Goal: Find specific page/section: Find specific page/section

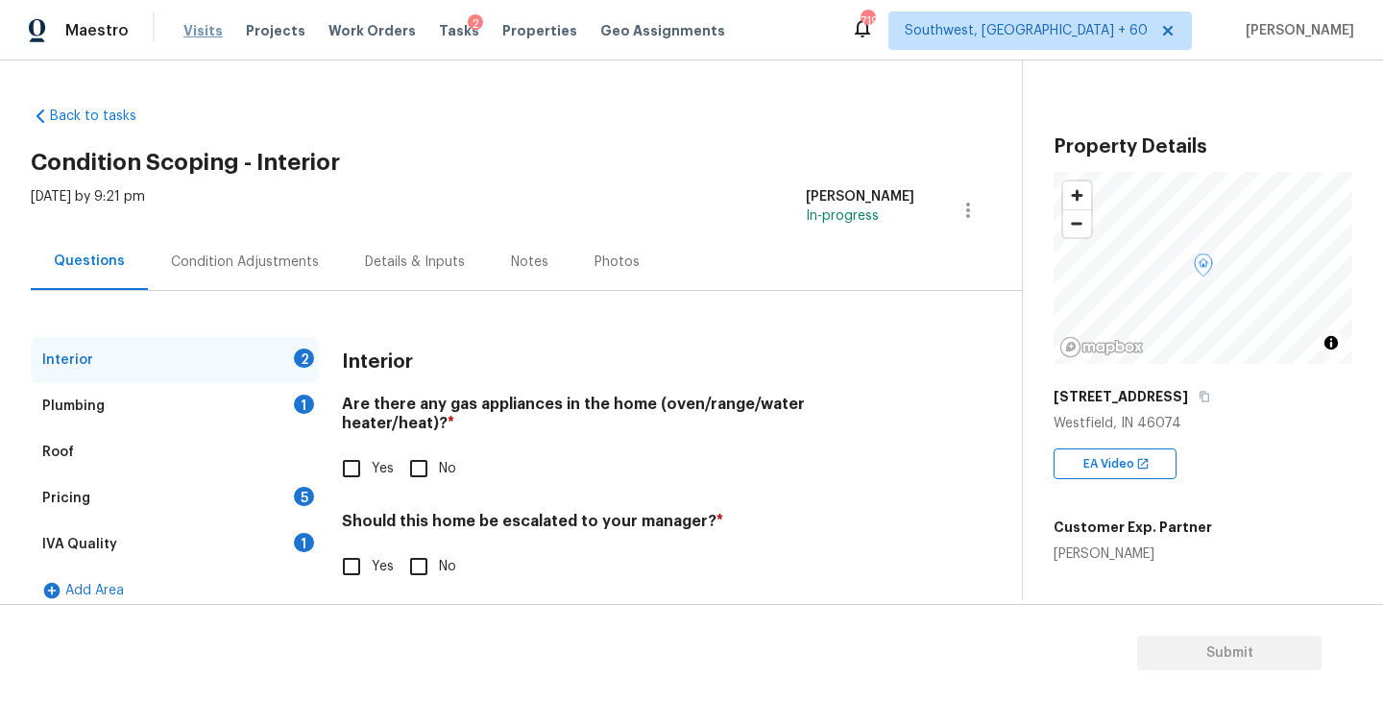
click at [192, 35] on span "Visits" at bounding box center [202, 30] width 39 height 19
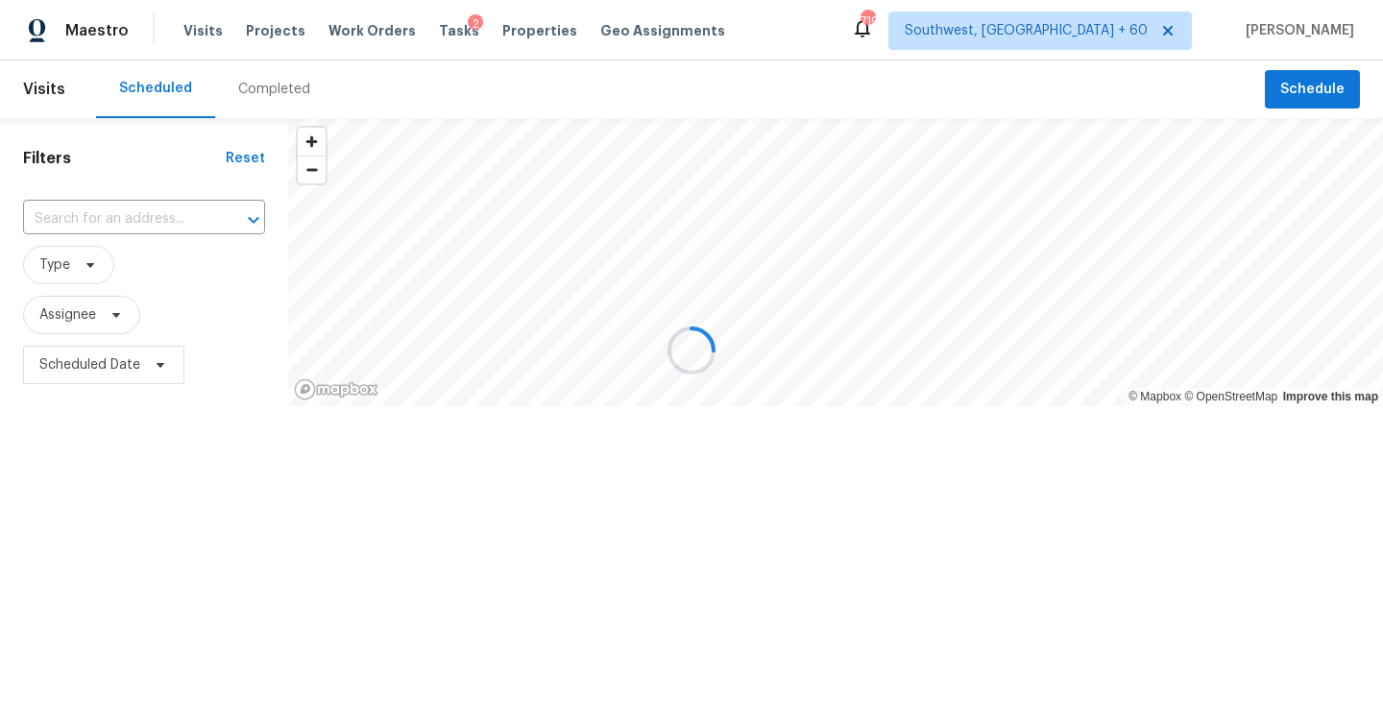
click at [260, 88] on div at bounding box center [691, 350] width 1383 height 701
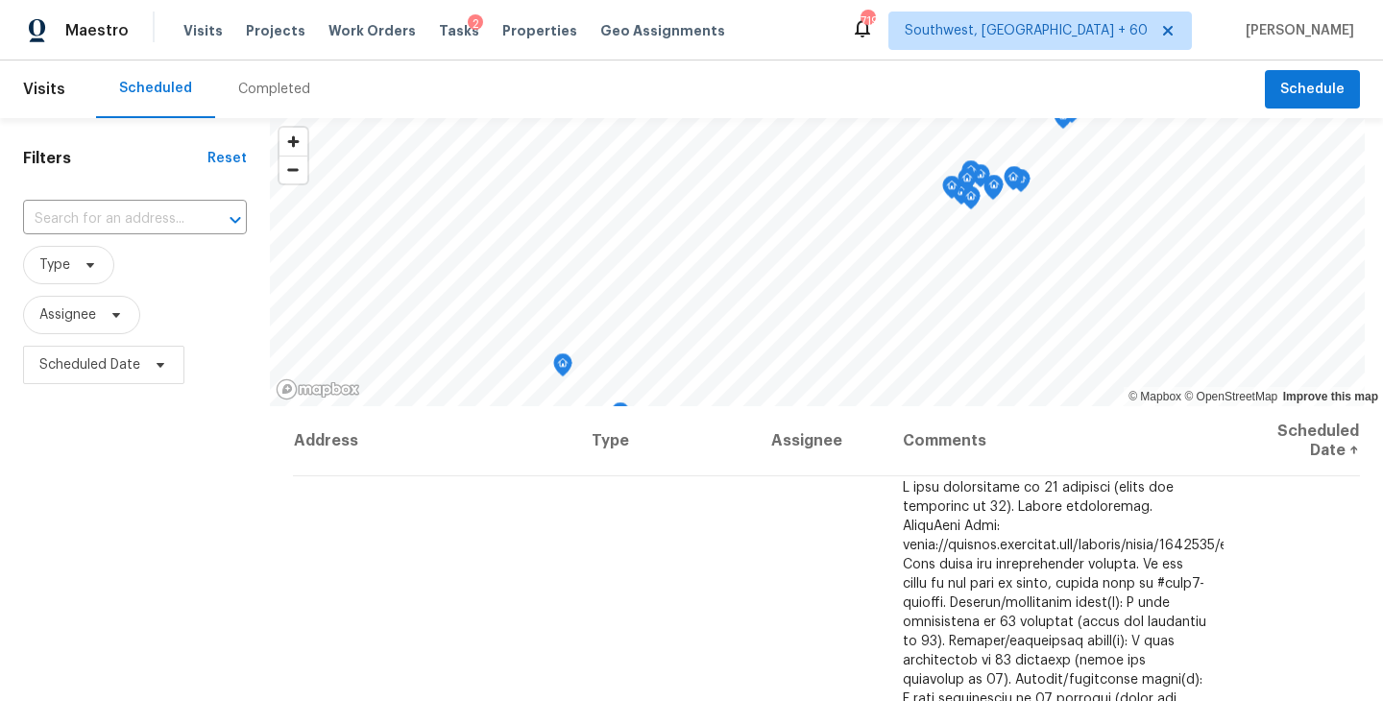
click at [262, 88] on div "Completed" at bounding box center [274, 89] width 72 height 19
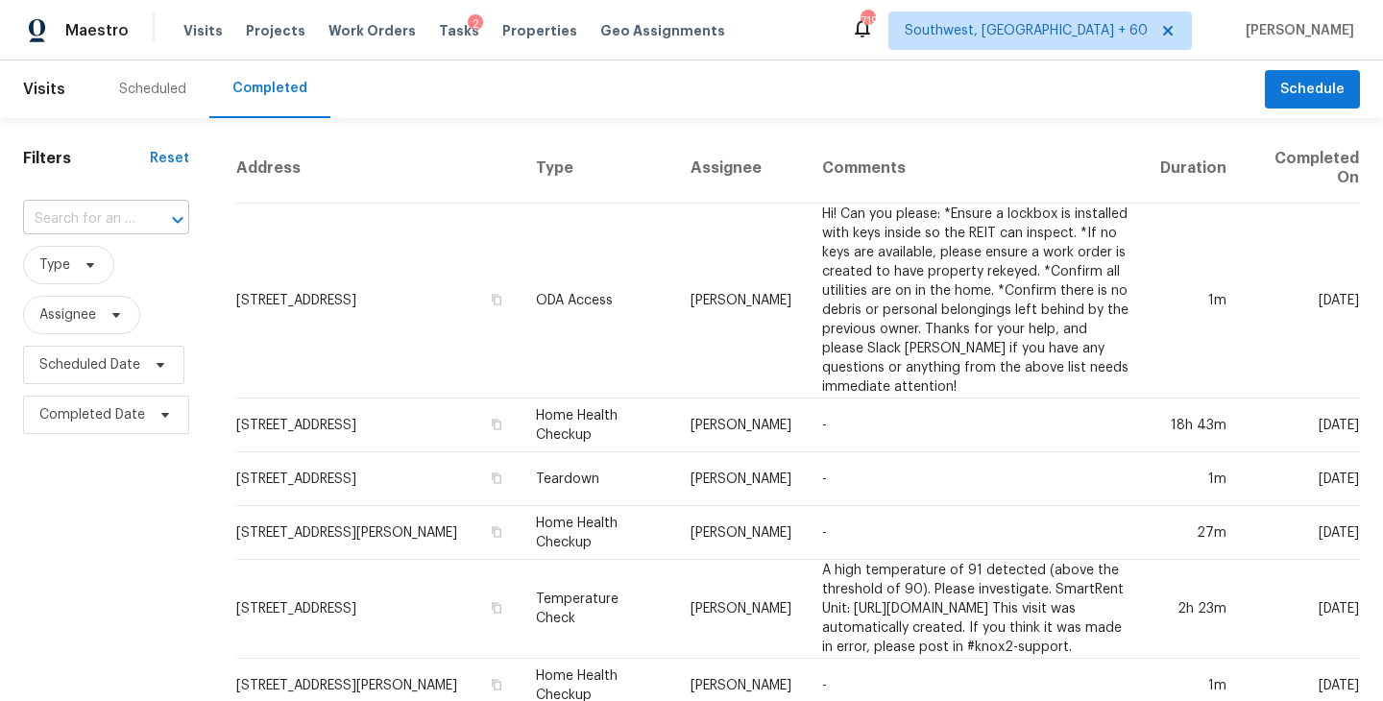
click at [122, 226] on input "text" at bounding box center [79, 220] width 112 height 30
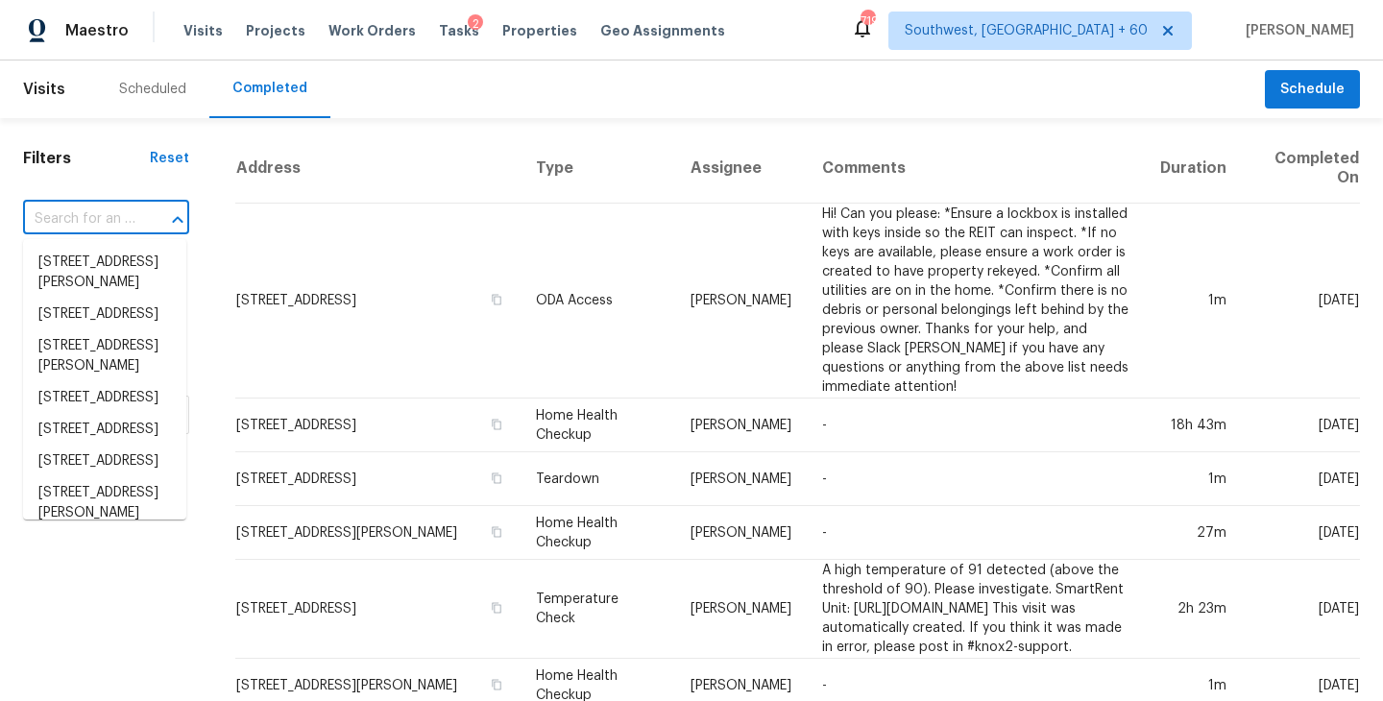
paste input "[STREET_ADDRESS]"
type input "[STREET_ADDRESS]"
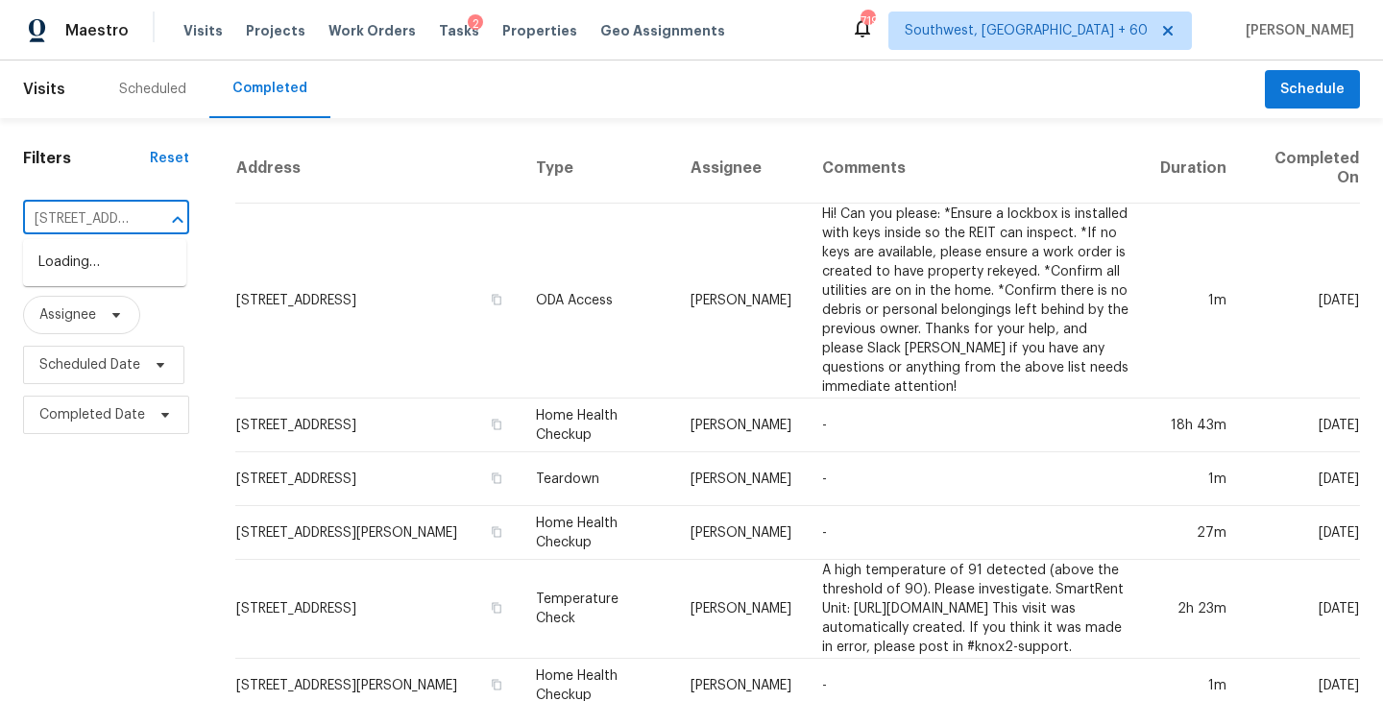
scroll to position [0, 154]
click at [116, 265] on li "[STREET_ADDRESS]" at bounding box center [104, 263] width 163 height 32
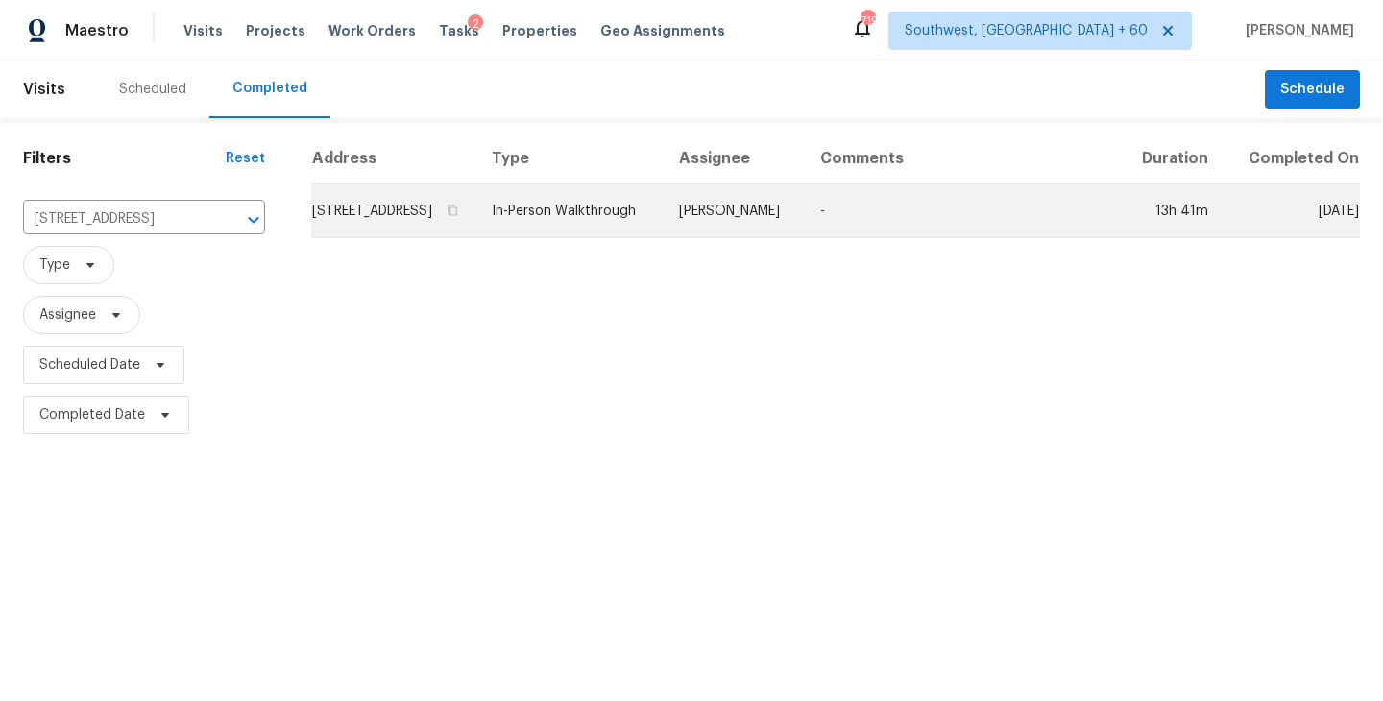
click at [663, 222] on td "In-Person Walkthrough" at bounding box center [569, 211] width 187 height 54
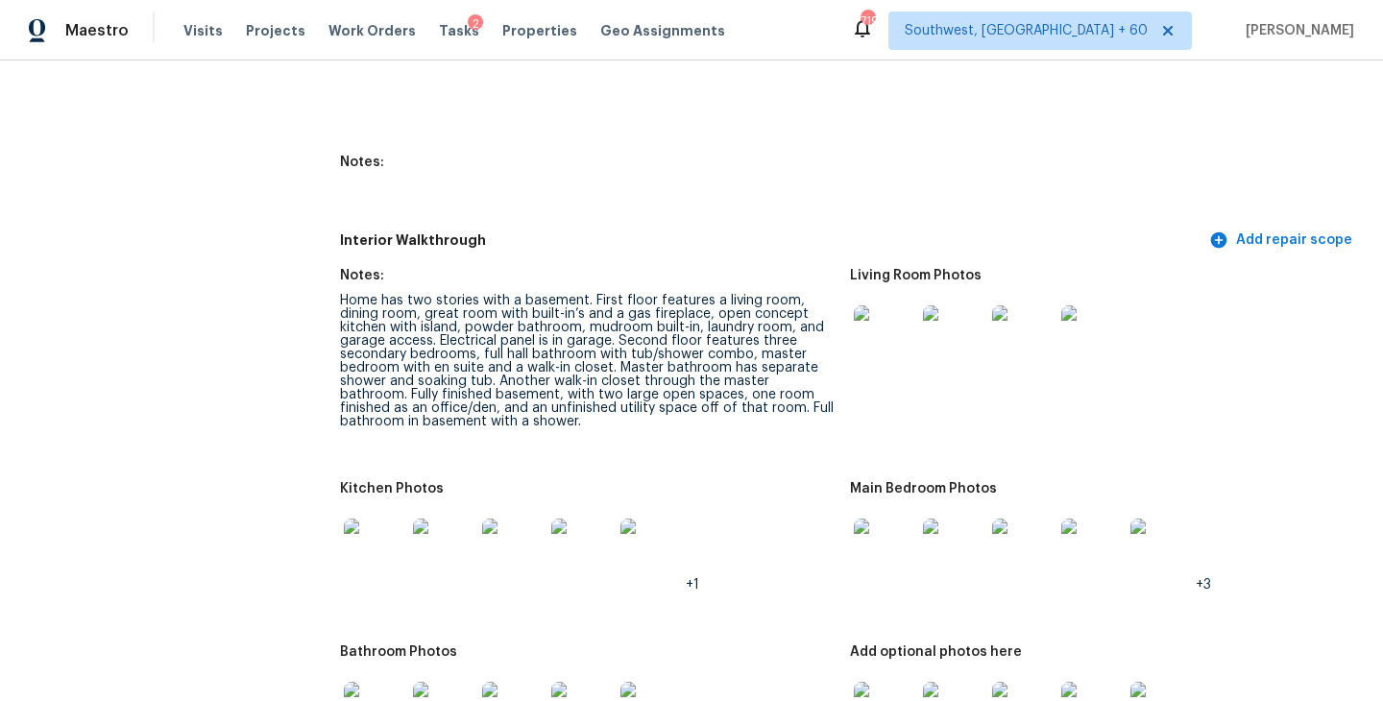
scroll to position [2369, 0]
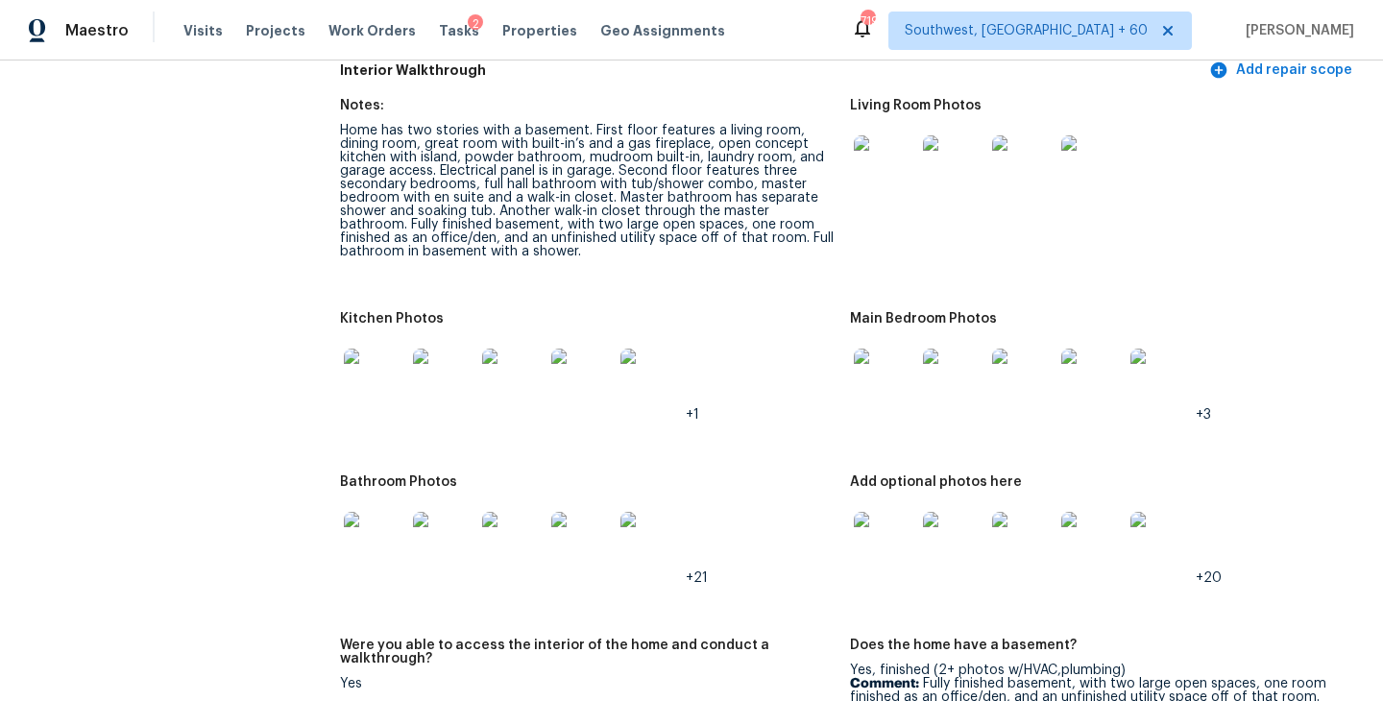
click at [1226, 210] on figure "Living Room Photos" at bounding box center [1105, 194] width 510 height 190
click at [891, 156] on img at bounding box center [884, 165] width 61 height 61
click at [904, 379] on img at bounding box center [884, 379] width 61 height 61
click at [874, 533] on img at bounding box center [884, 542] width 61 height 61
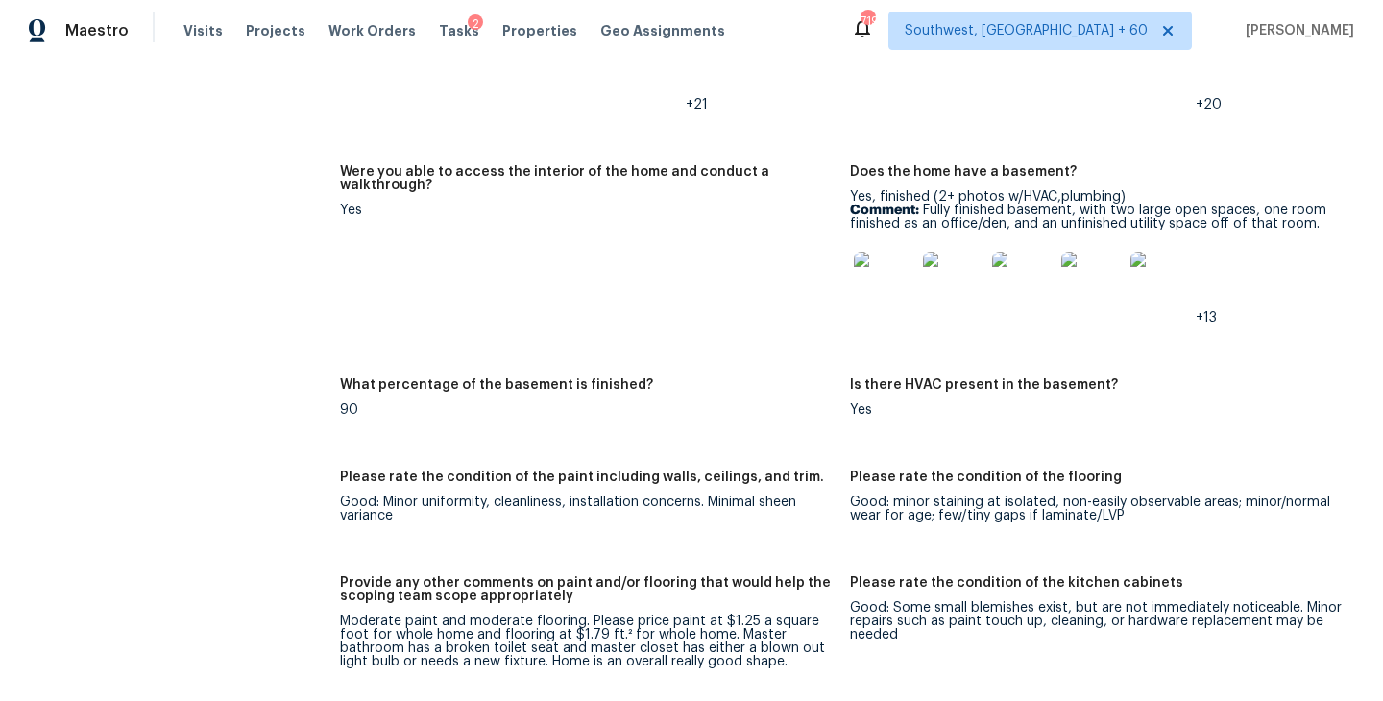
scroll to position [3095, 0]
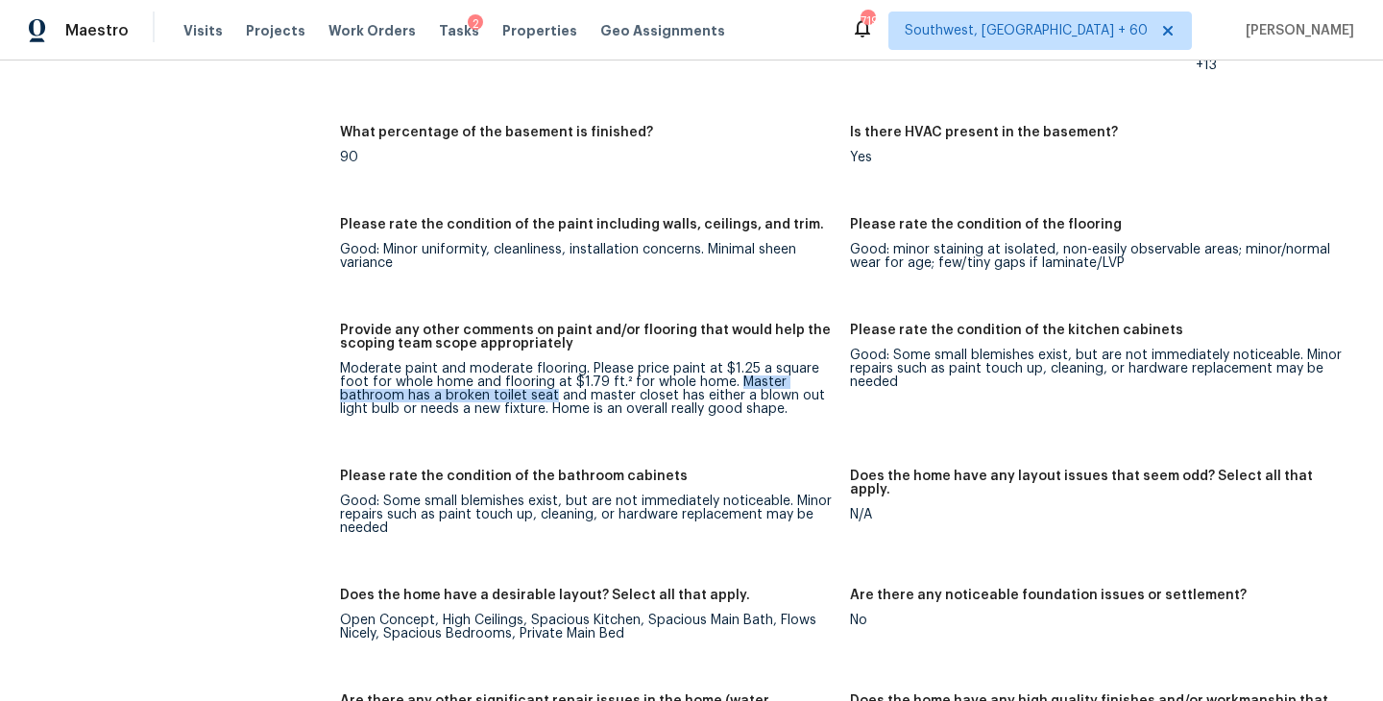
drag, startPoint x: 732, startPoint y: 369, endPoint x: 549, endPoint y: 383, distance: 183.0
click at [549, 383] on div "Moderate paint and moderate flooring. Please price paint at $1.25 a square foot…" at bounding box center [587, 389] width 494 height 54
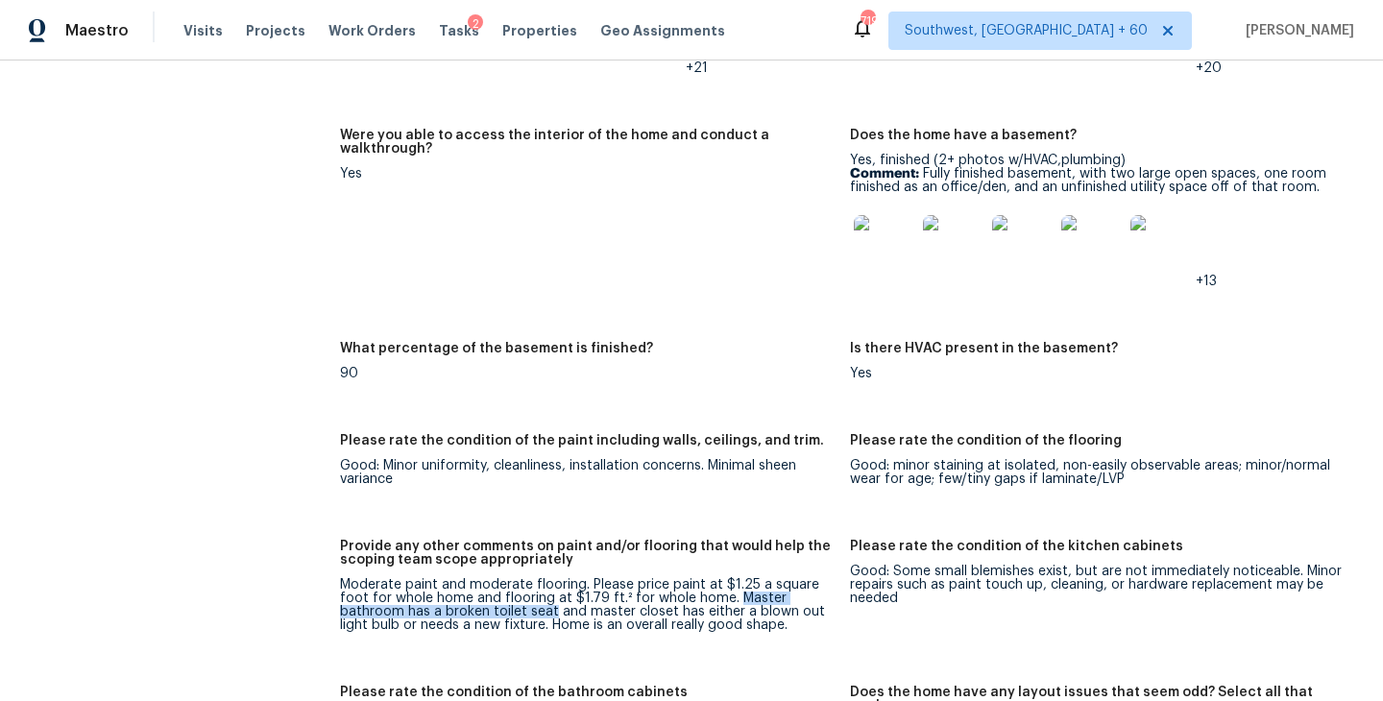
scroll to position [3068, 0]
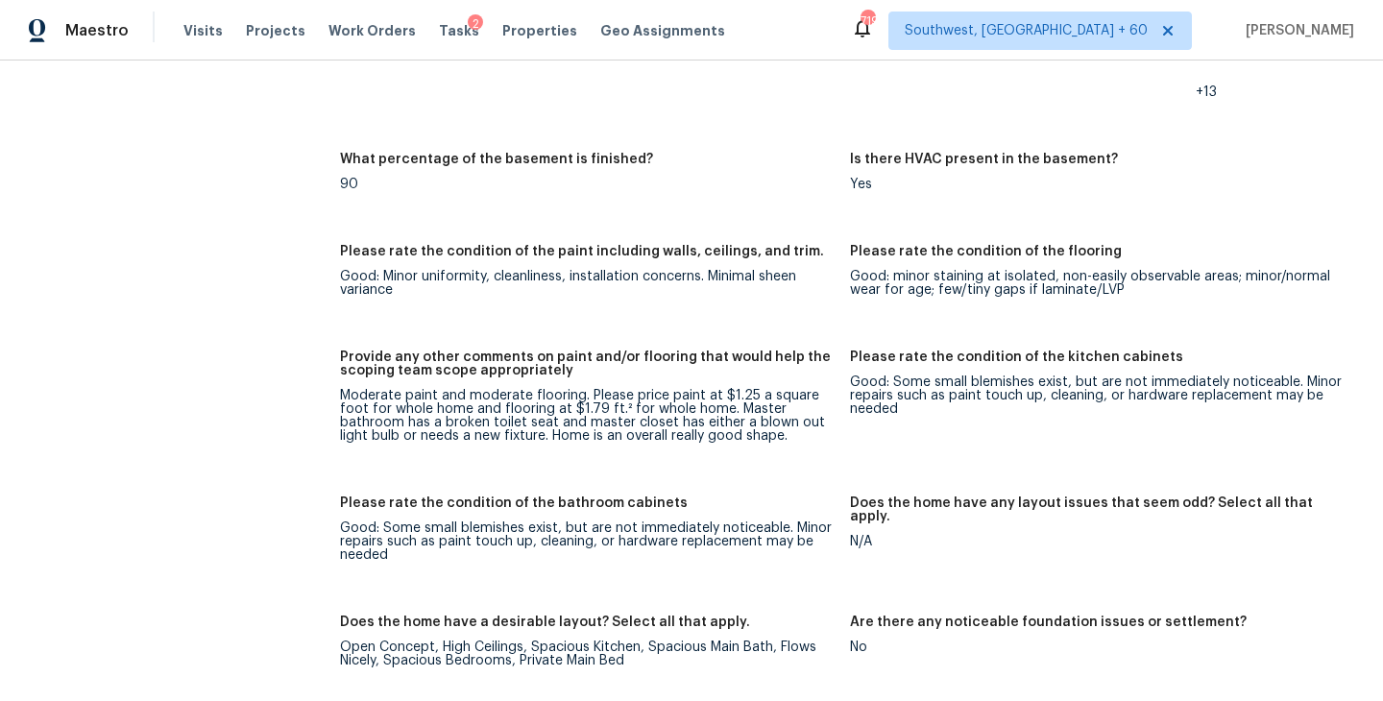
click at [637, 409] on div "Moderate paint and moderate flooring. Please price paint at $1.25 a square foot…" at bounding box center [587, 416] width 494 height 54
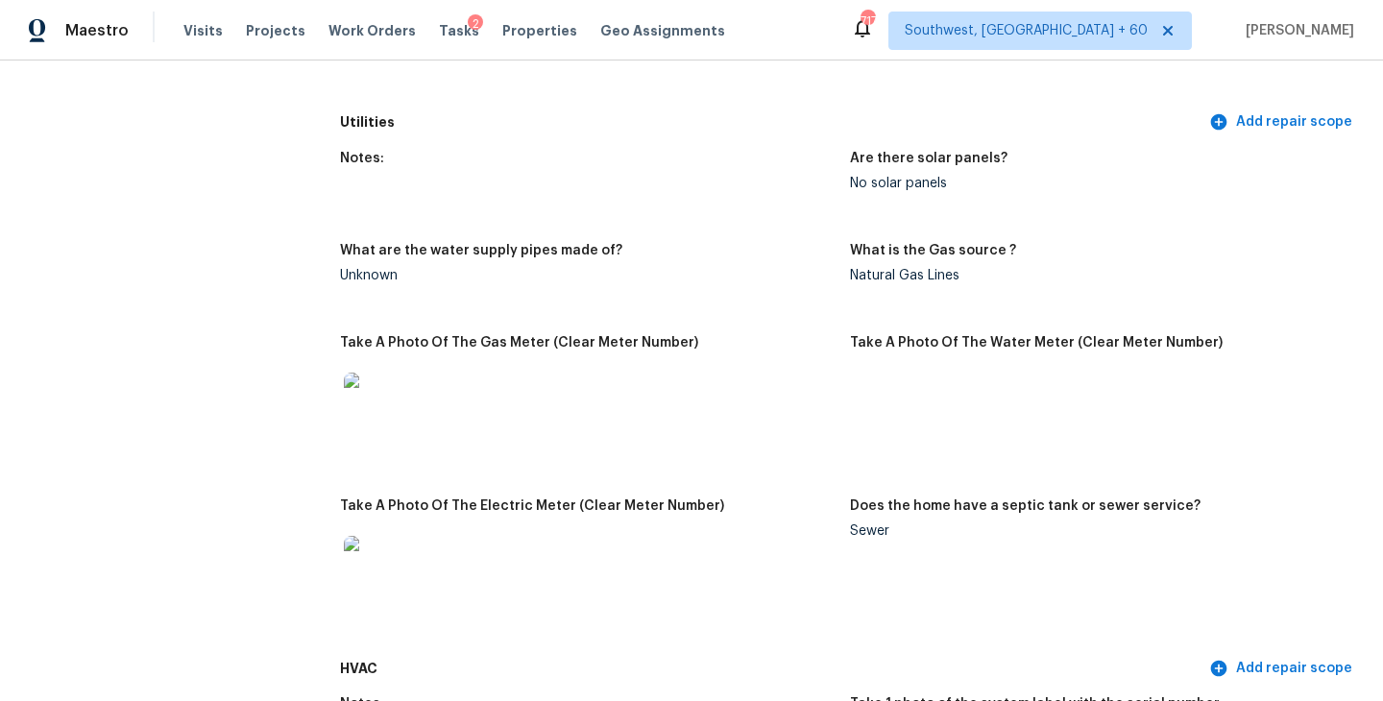
scroll to position [1085, 0]
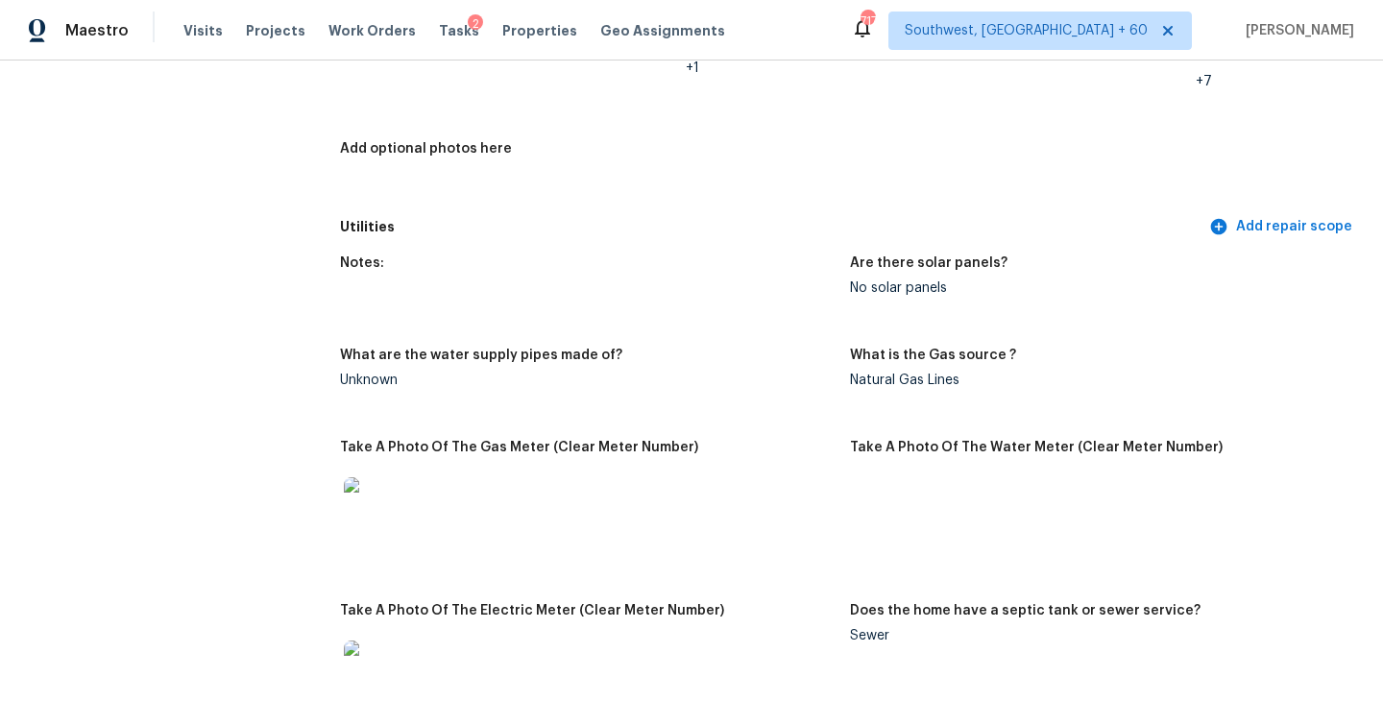
click at [607, 217] on h5 "Utilities" at bounding box center [772, 227] width 865 height 20
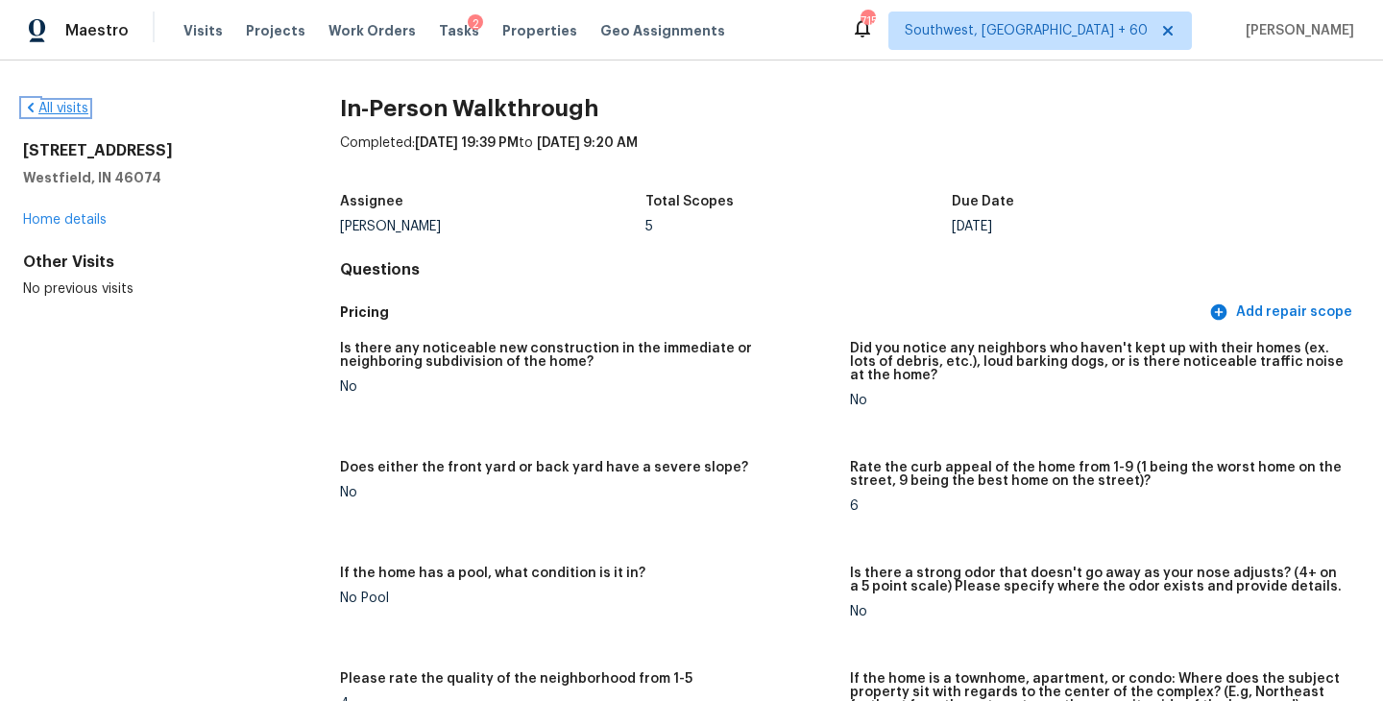
click at [65, 107] on link "All visits" at bounding box center [55, 108] width 65 height 13
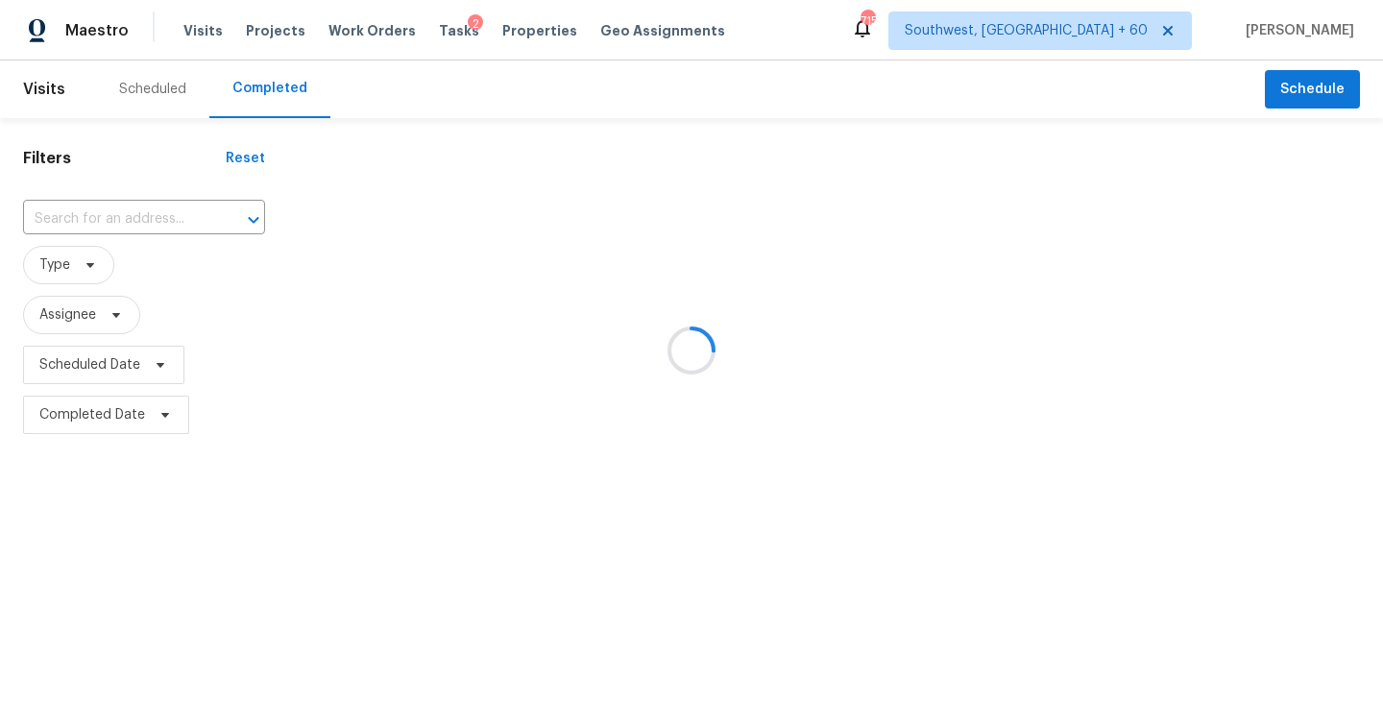
click at [164, 222] on div at bounding box center [691, 350] width 1383 height 701
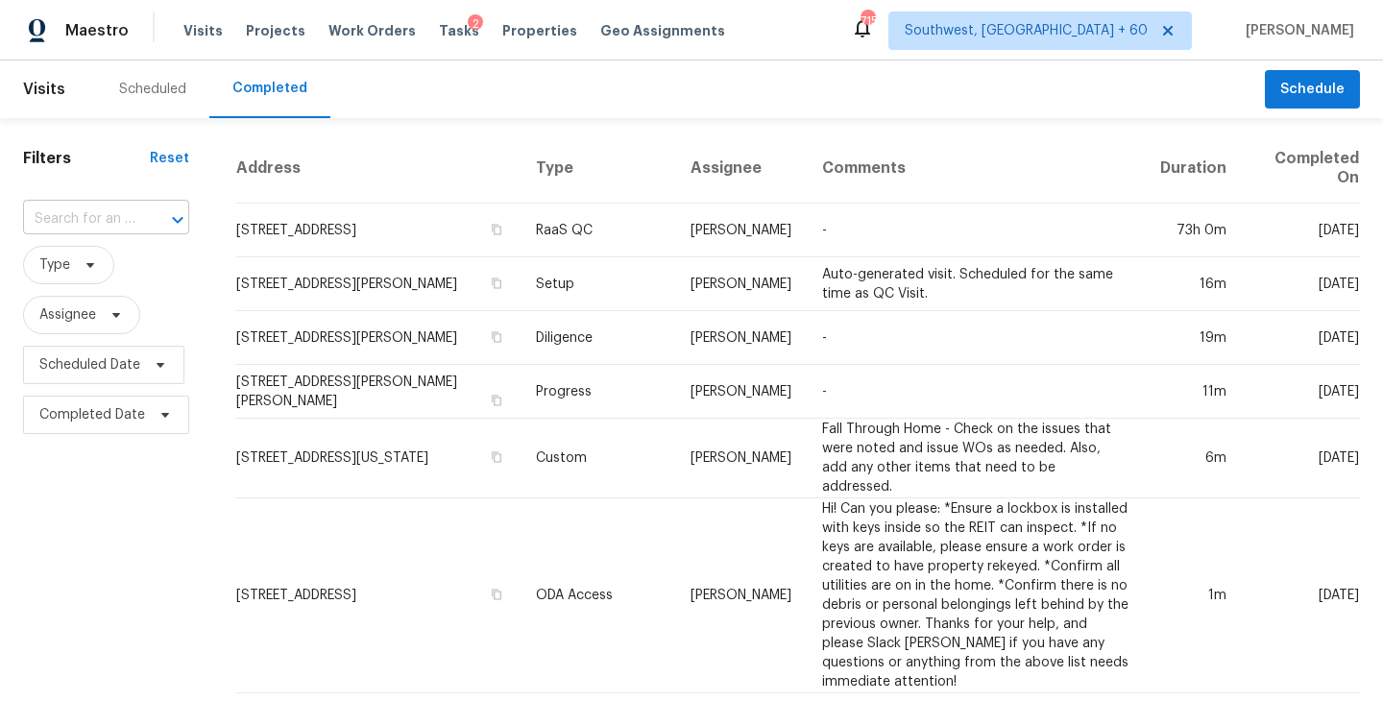
click at [133, 224] on div "​" at bounding box center [106, 220] width 166 height 30
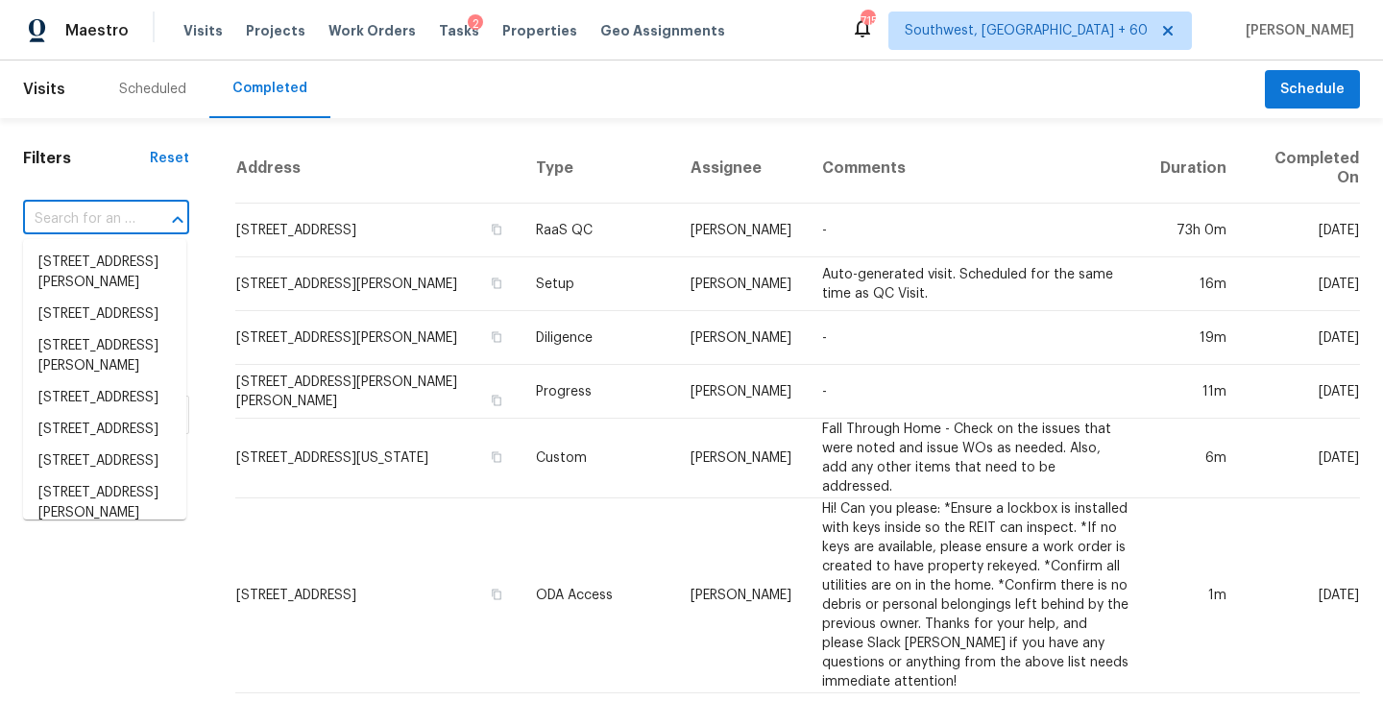
paste input "[STREET_ADDRESS]"
type input "[STREET_ADDRESS]"
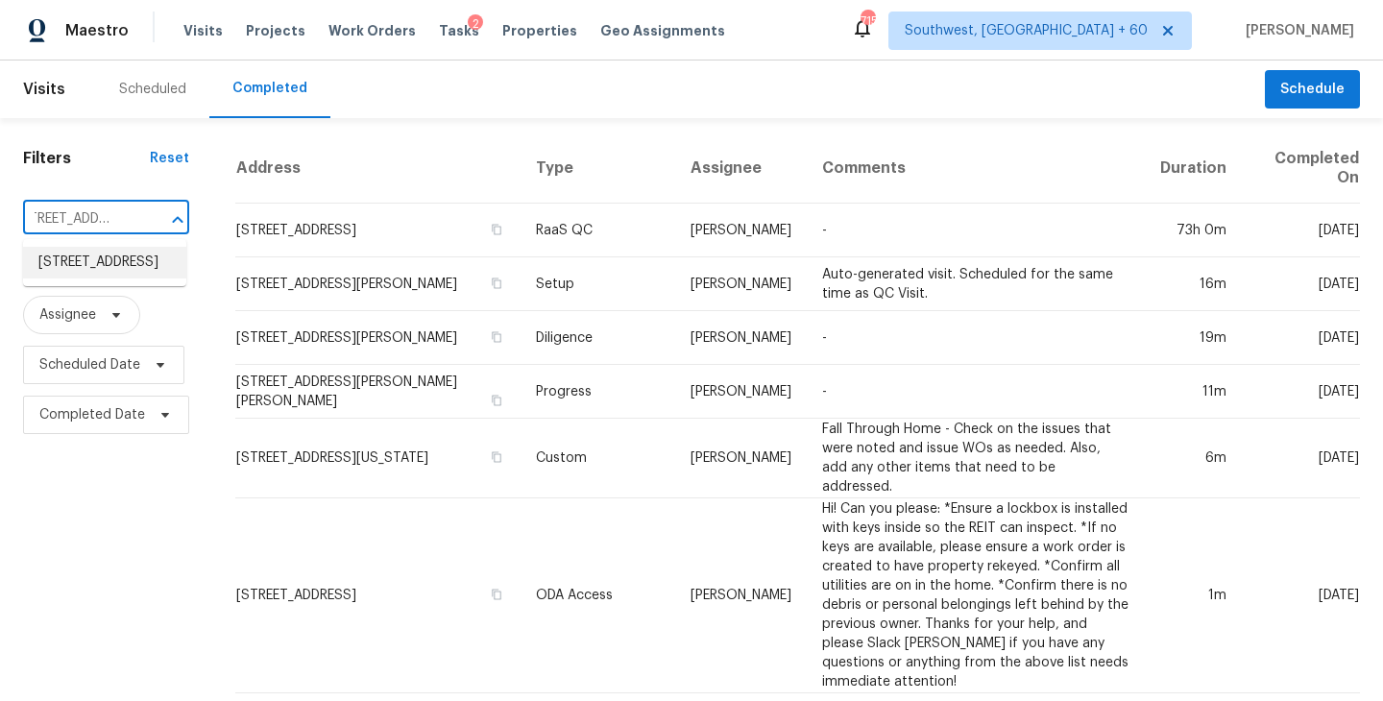
click at [131, 272] on li "[STREET_ADDRESS]" at bounding box center [104, 263] width 163 height 32
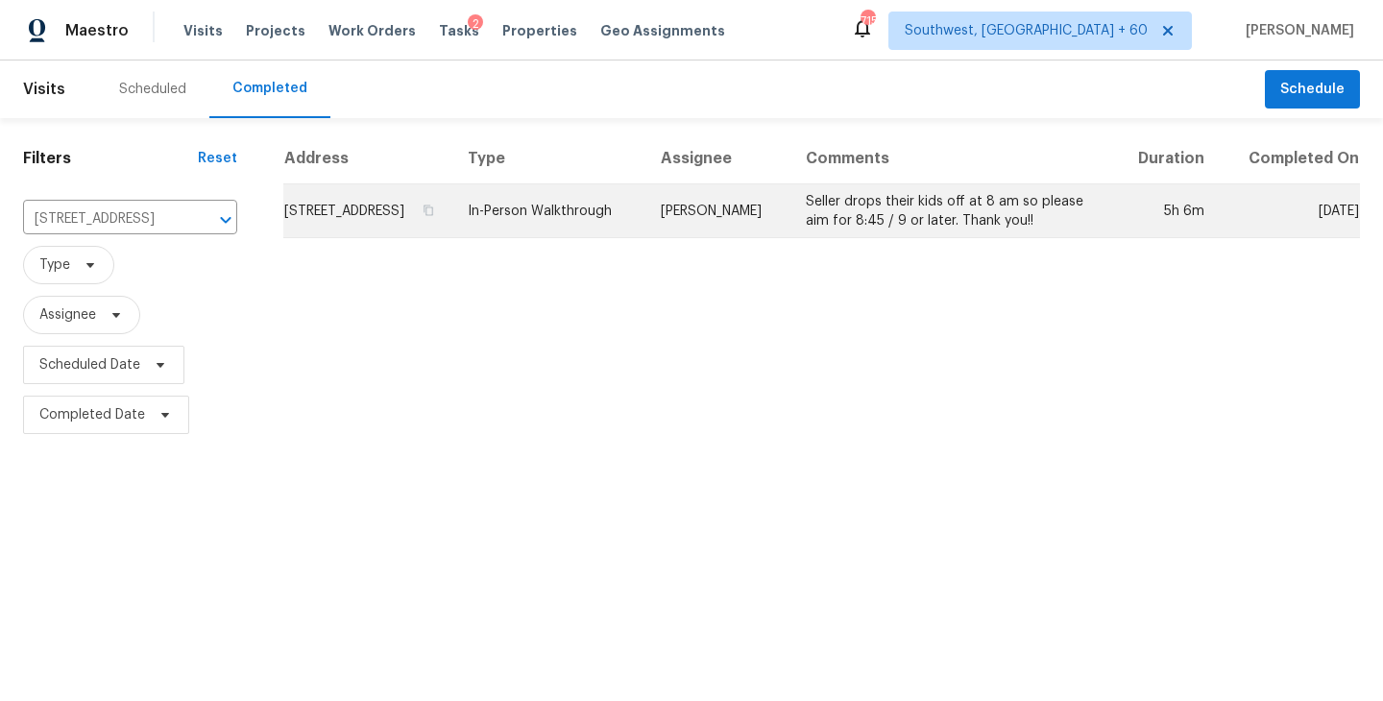
click at [645, 227] on td "In-Person Walkthrough" at bounding box center [548, 211] width 193 height 54
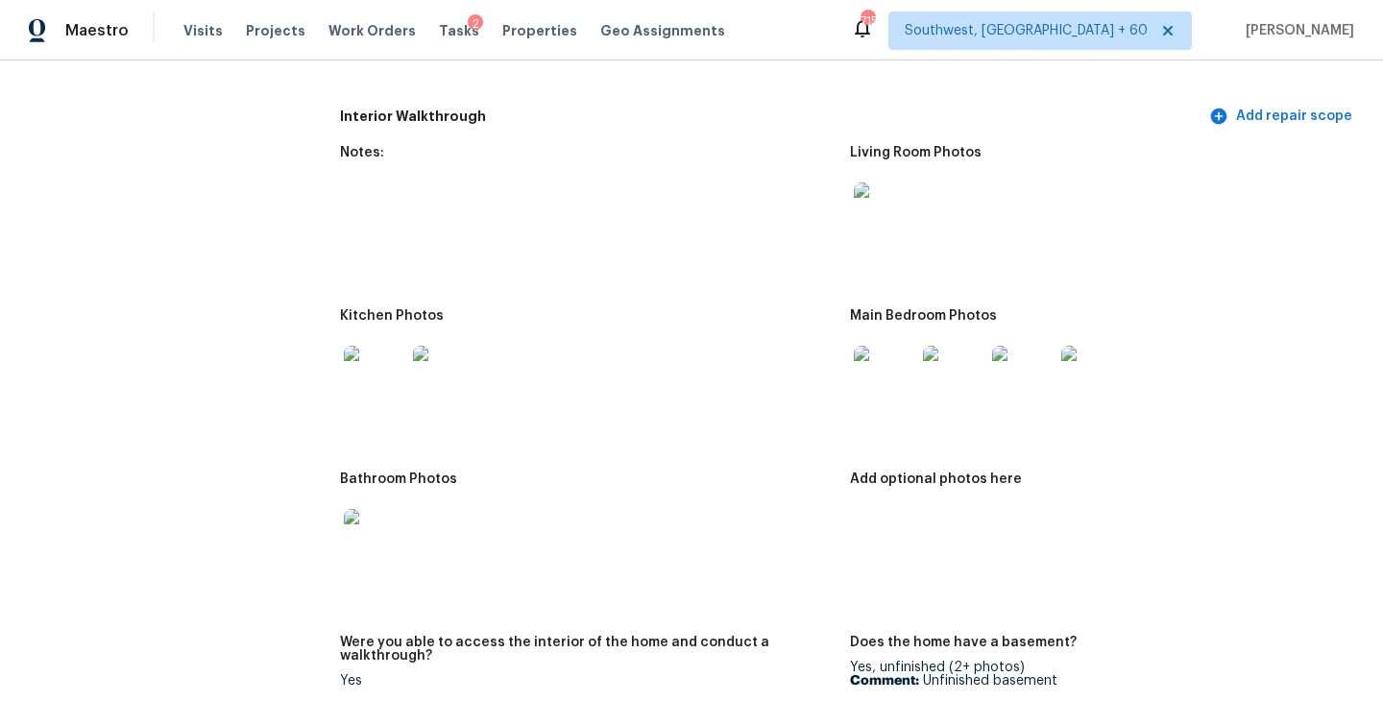
scroll to position [1979, 0]
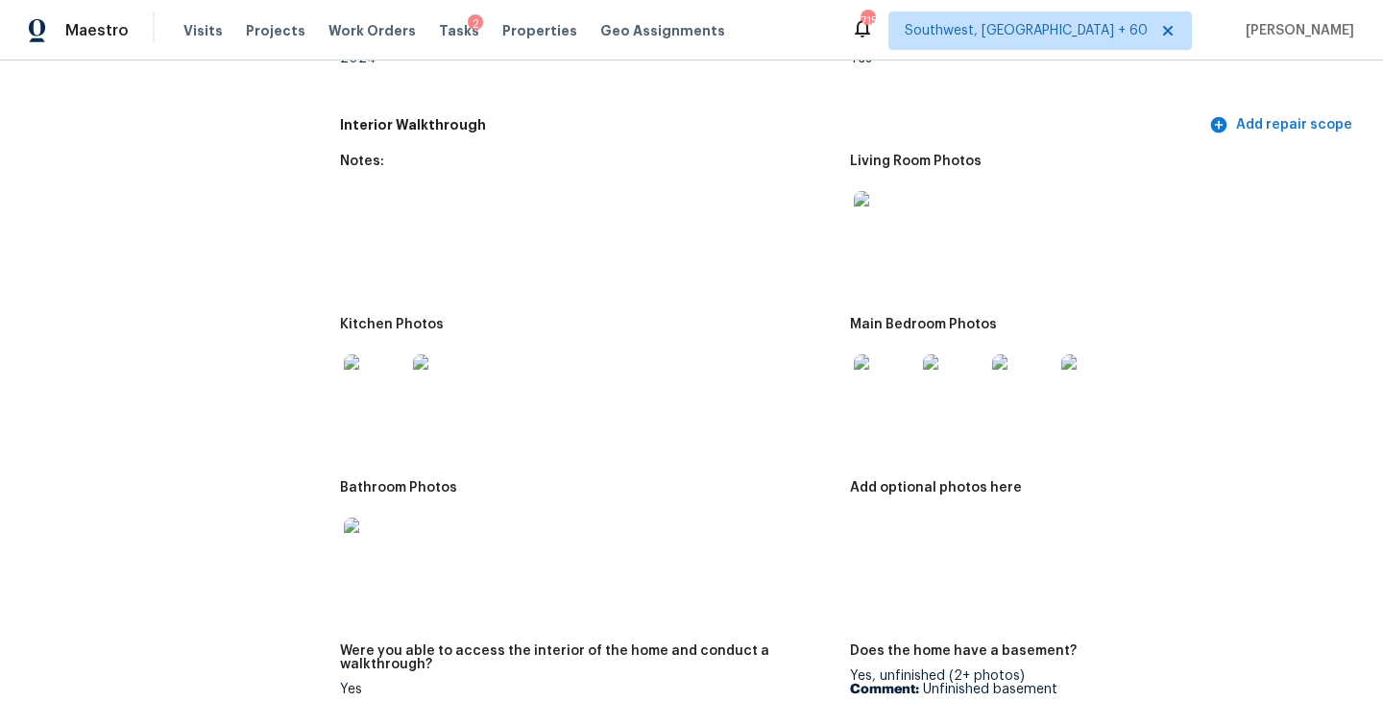
click at [880, 222] on img at bounding box center [884, 221] width 61 height 61
click at [917, 391] on div at bounding box center [884, 385] width 69 height 84
click at [893, 388] on img at bounding box center [884, 384] width 61 height 61
click at [880, 372] on img at bounding box center [884, 384] width 61 height 61
click at [374, 528] on img at bounding box center [374, 548] width 61 height 61
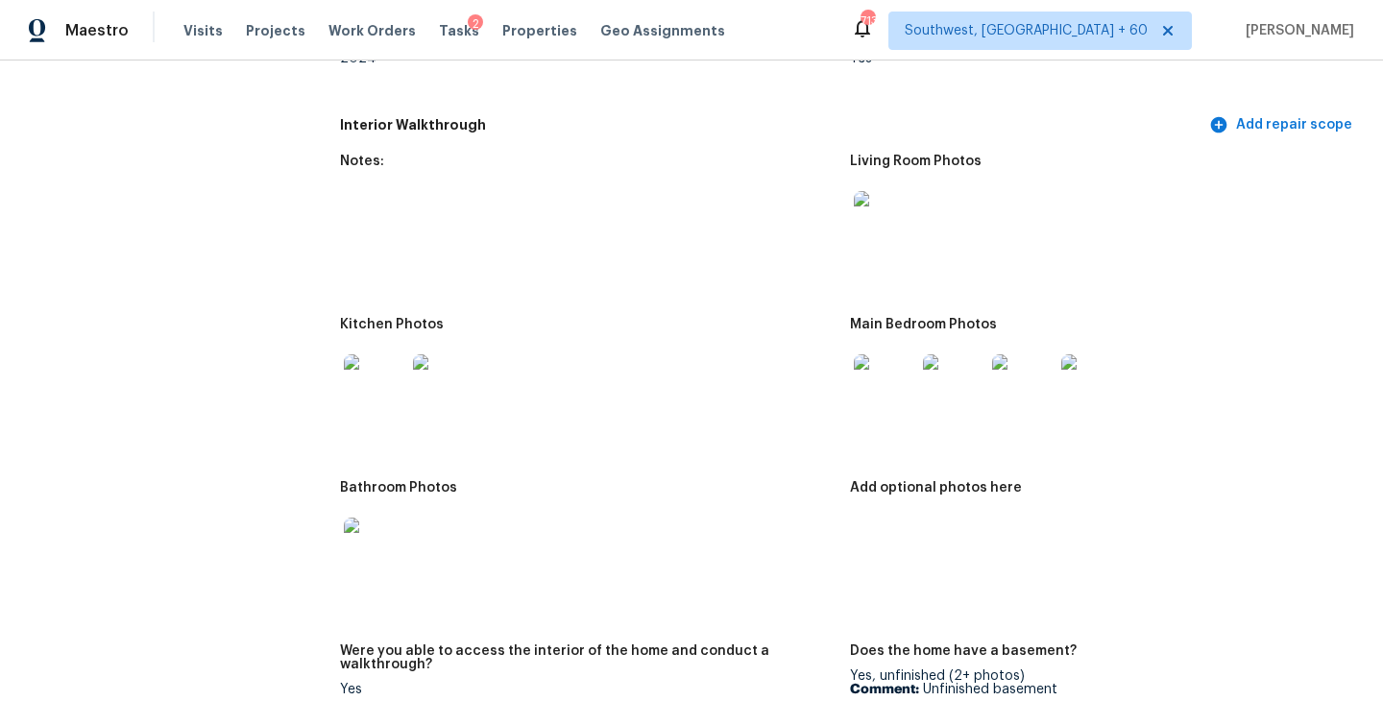
click at [383, 383] on img at bounding box center [374, 384] width 61 height 61
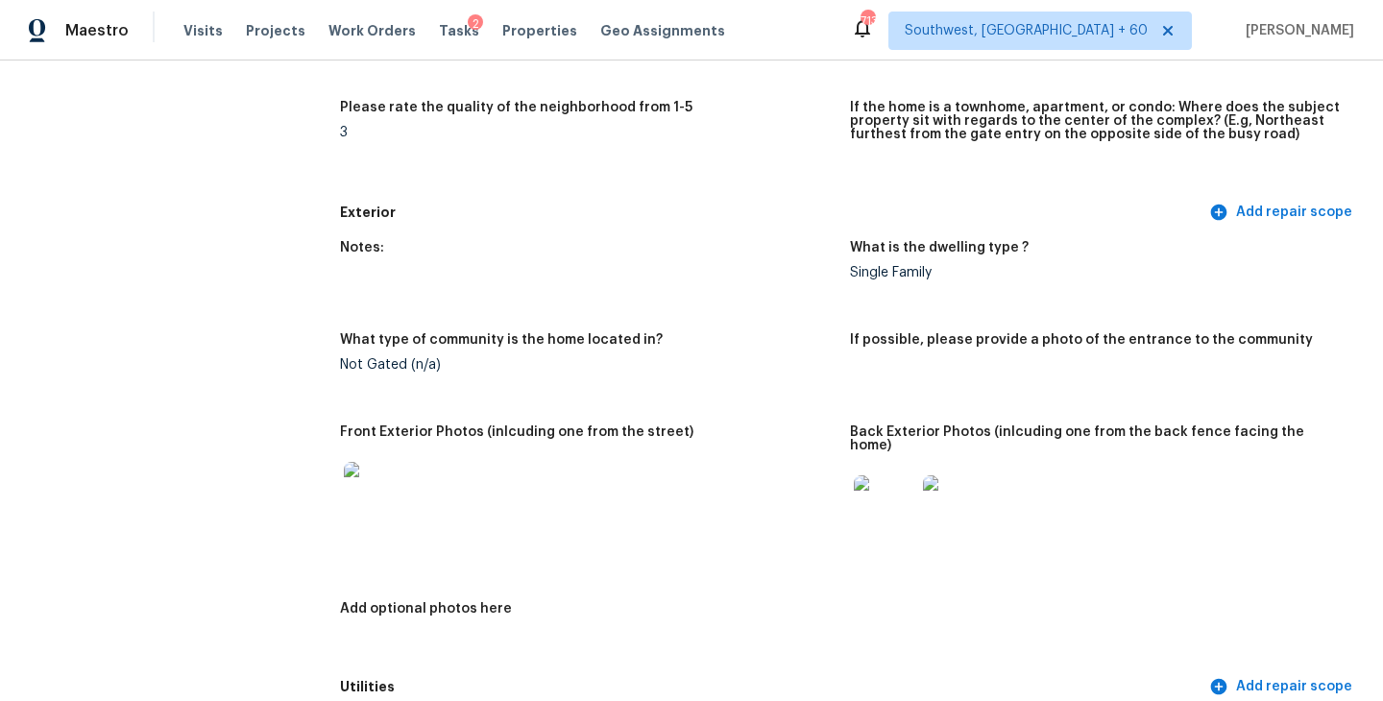
scroll to position [97, 0]
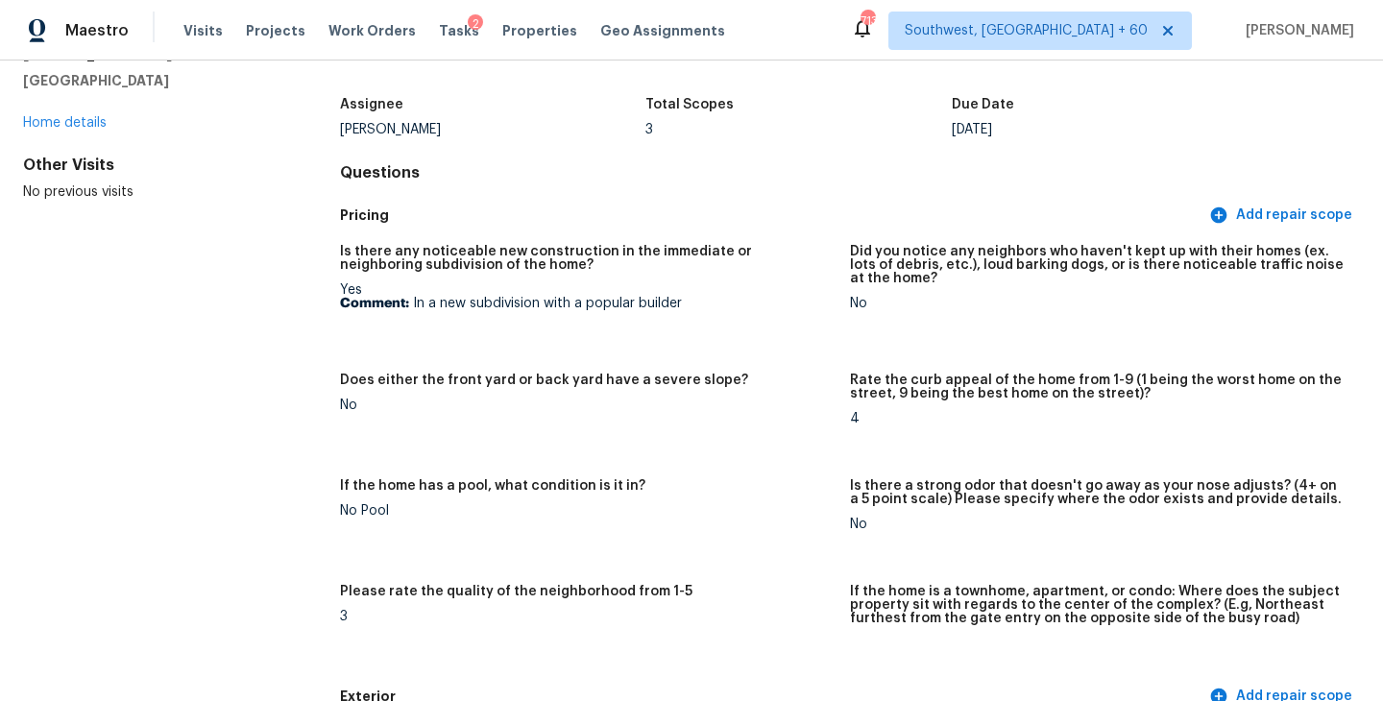
click at [567, 132] on div "[PERSON_NAME]" at bounding box center [493, 129] width 306 height 13
click at [602, 264] on h5 "Is there any noticeable new construction in the immediate or neighboring subdiv…" at bounding box center [587, 258] width 494 height 27
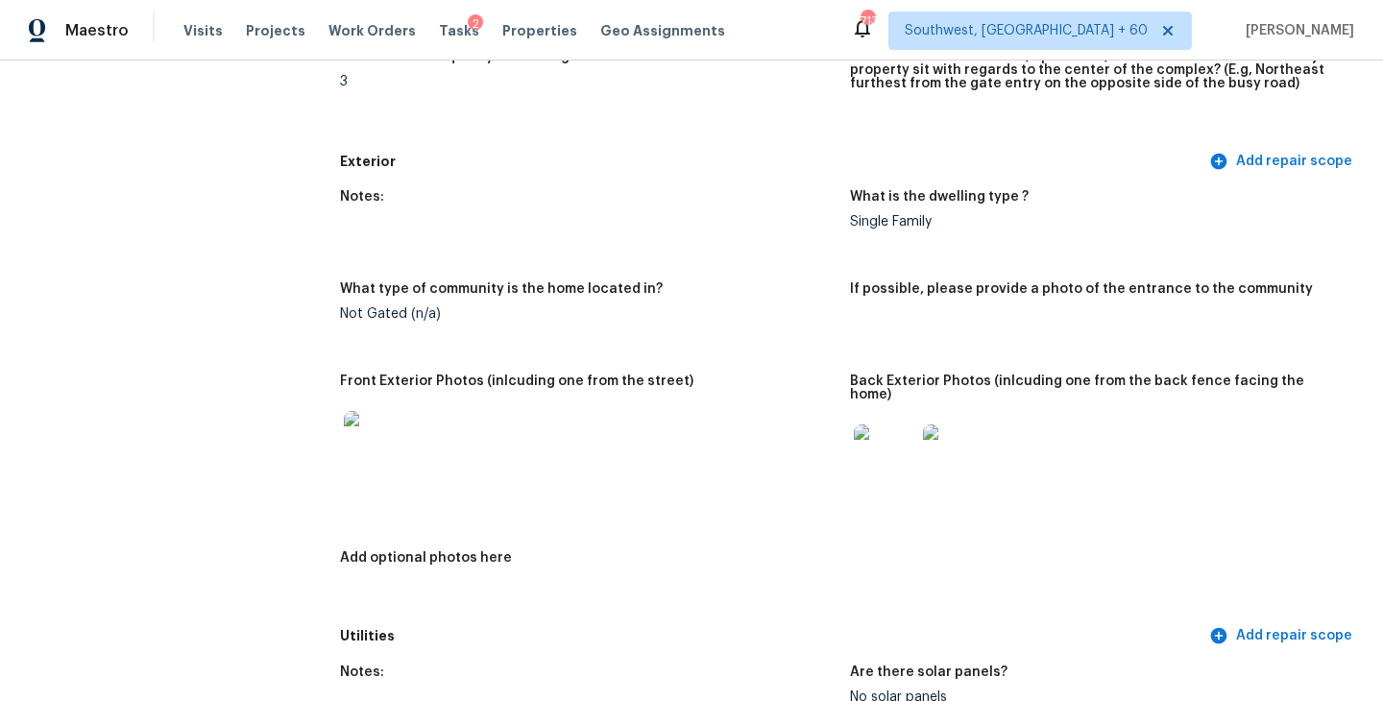
scroll to position [0, 0]
